Goal: Navigation & Orientation: Go to known website

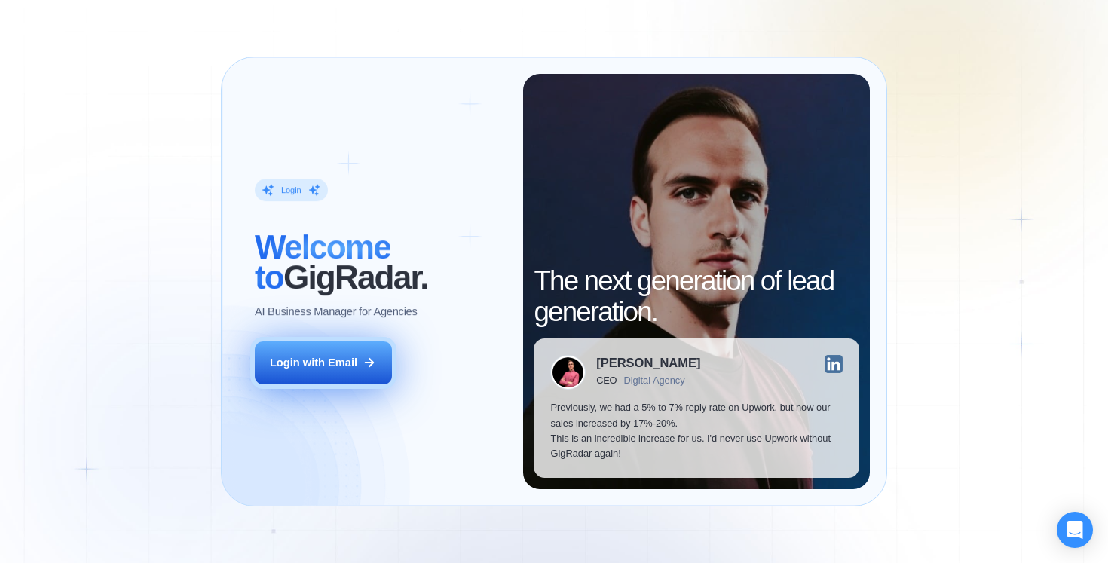
click at [359, 354] on button "Login with Email" at bounding box center [323, 363] width 137 height 43
